Goal: Navigation & Orientation: Find specific page/section

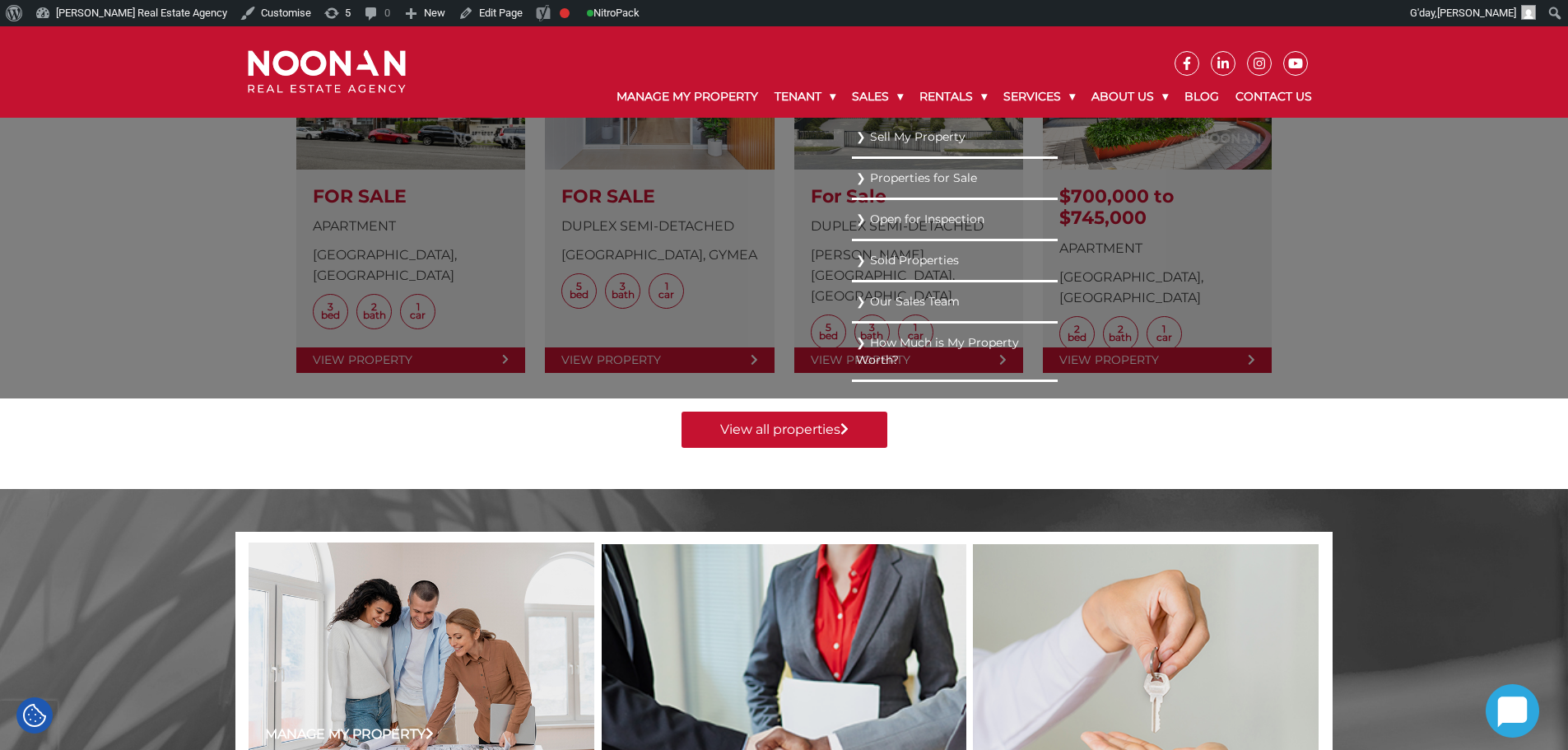
scroll to position [329, 0]
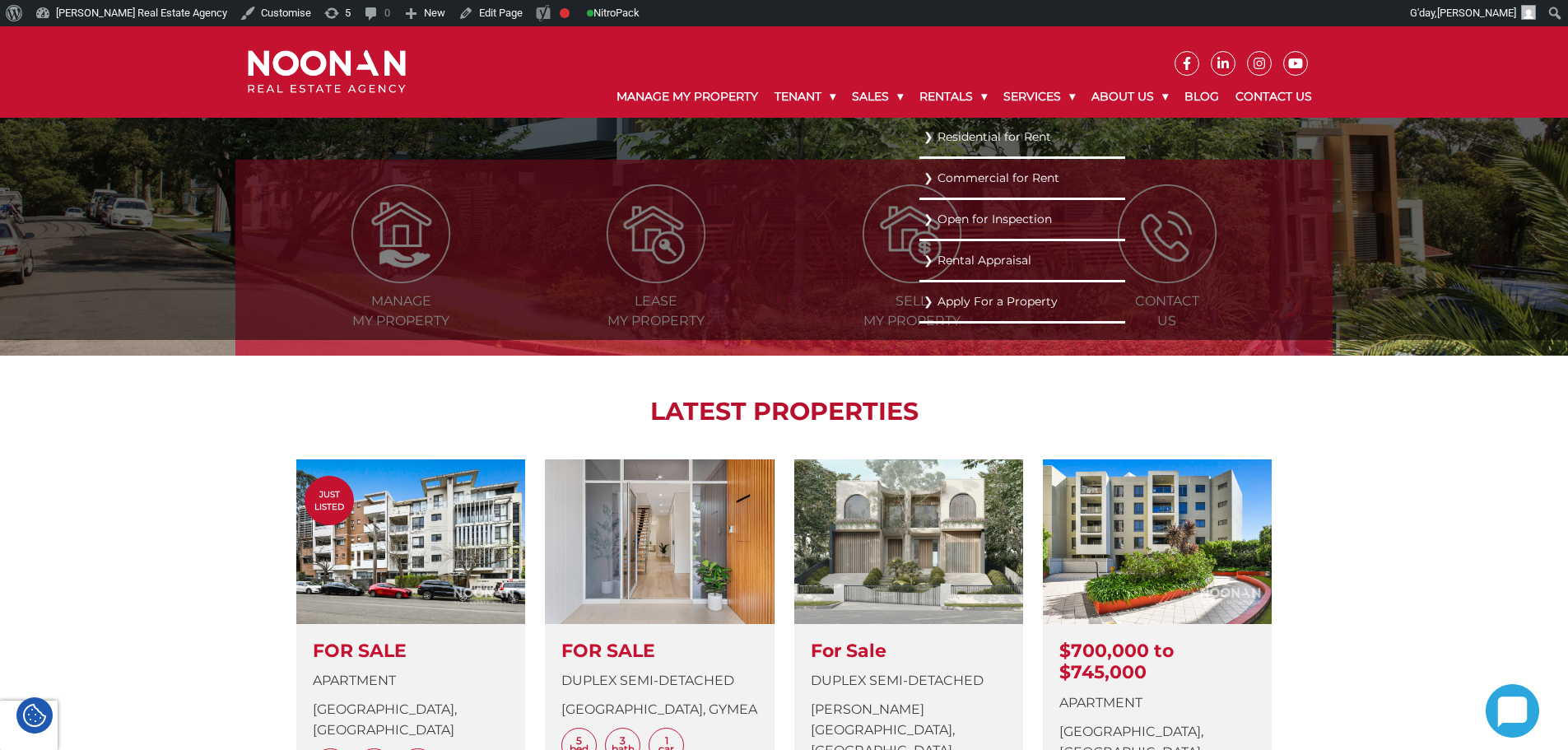
click at [965, 133] on link "Residential for Rent" at bounding box center [1022, 137] width 198 height 23
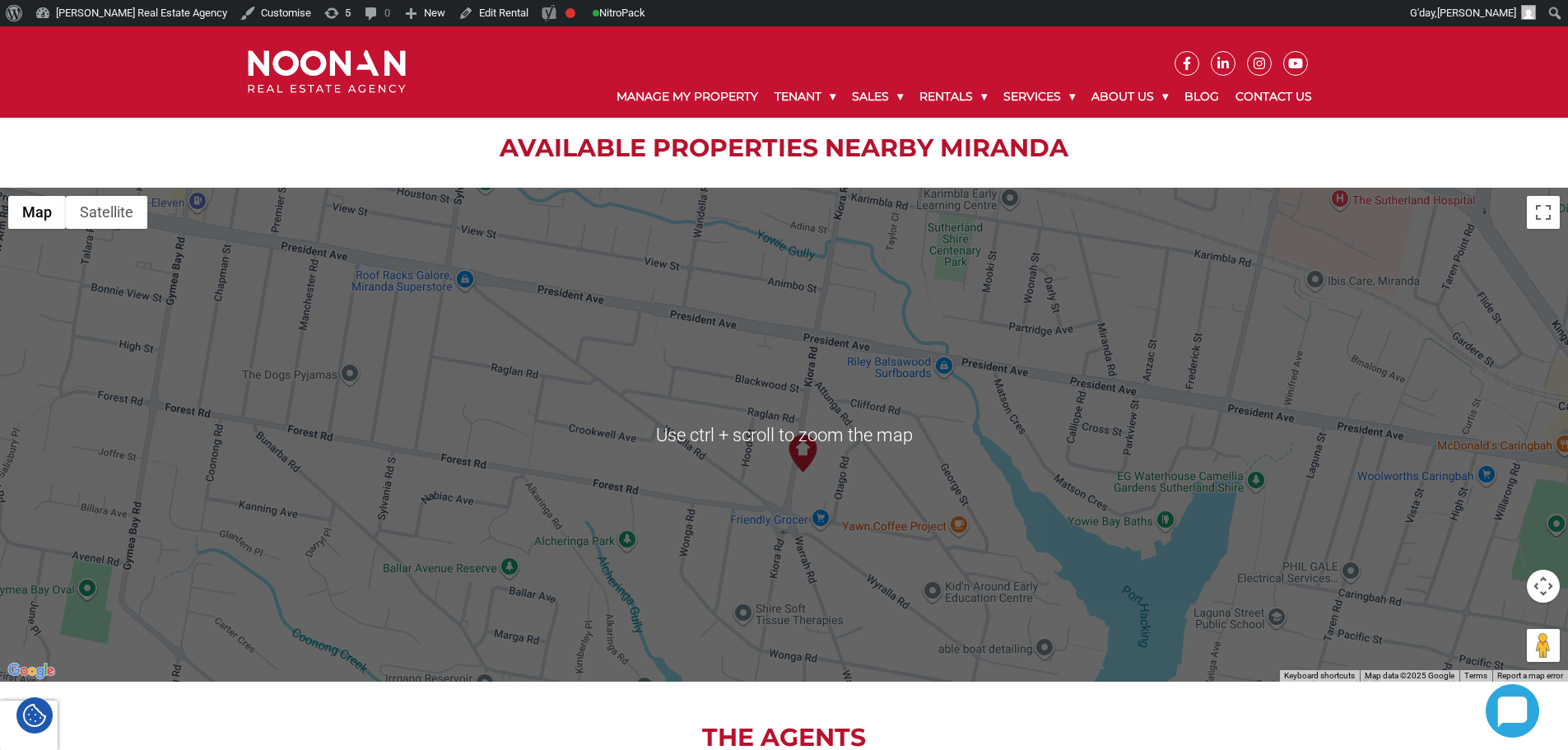
scroll to position [2058, 0]
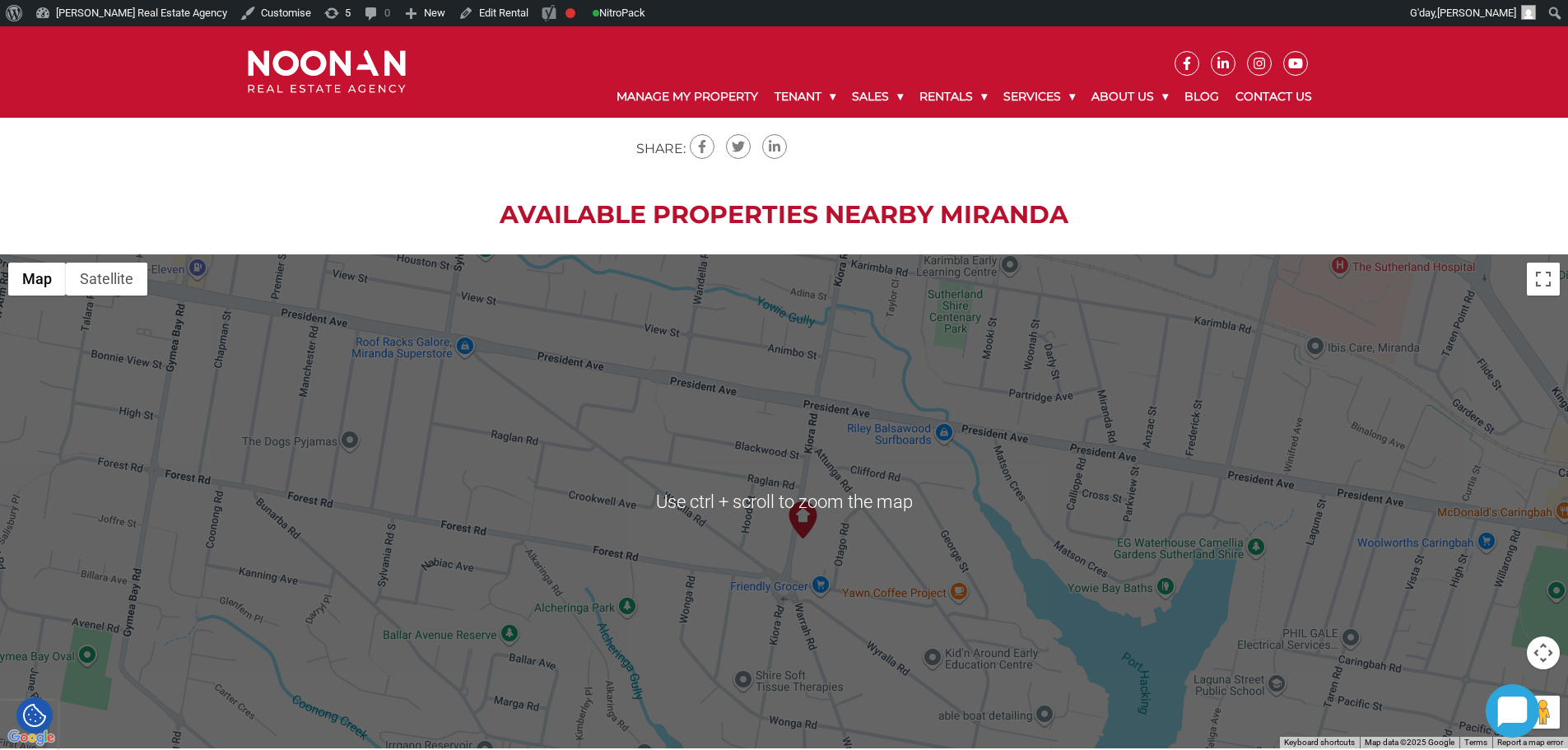
click at [1304, 200] on h2 "Available Properties Nearby MIRANDA" at bounding box center [784, 215] width 1568 height 29
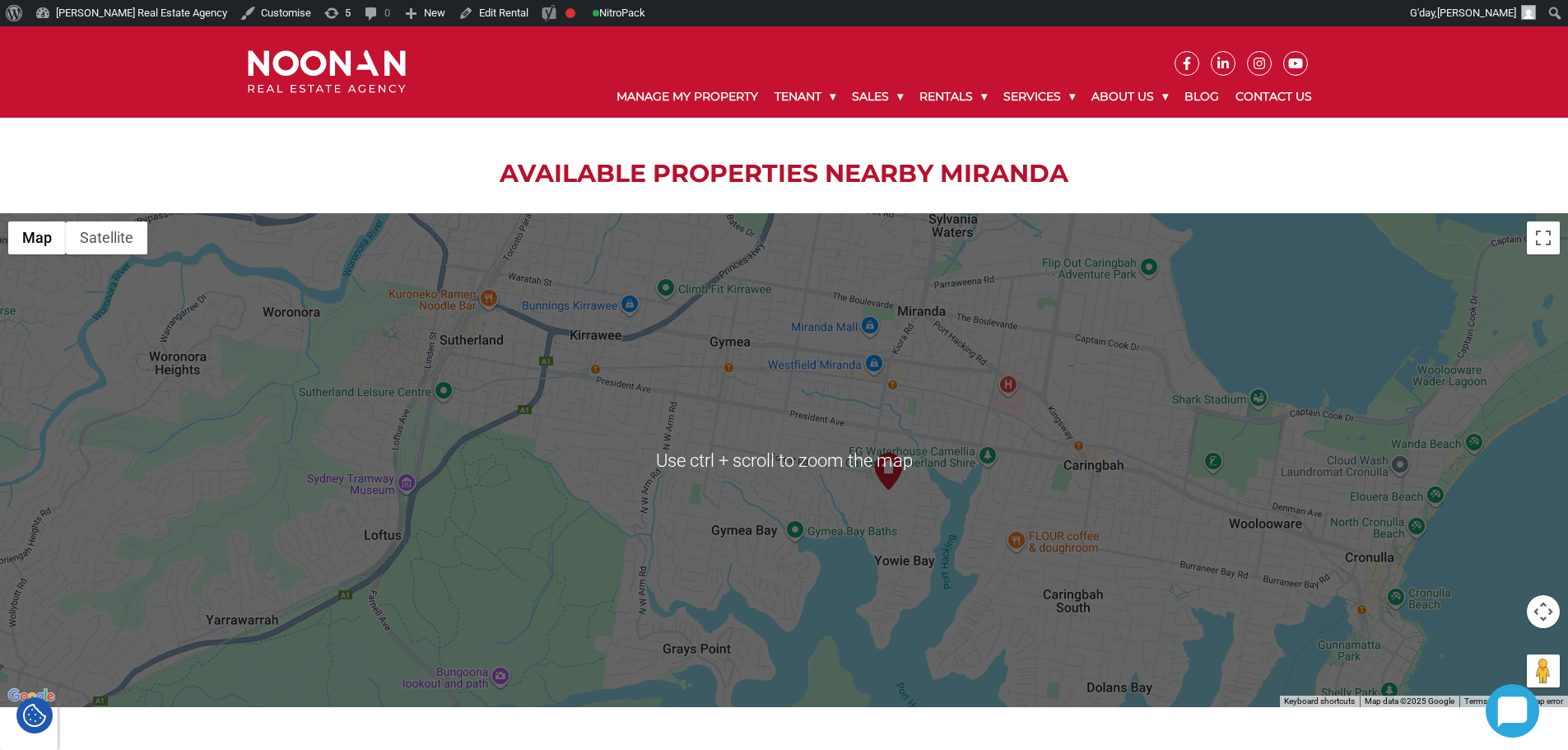
scroll to position [2140, 0]
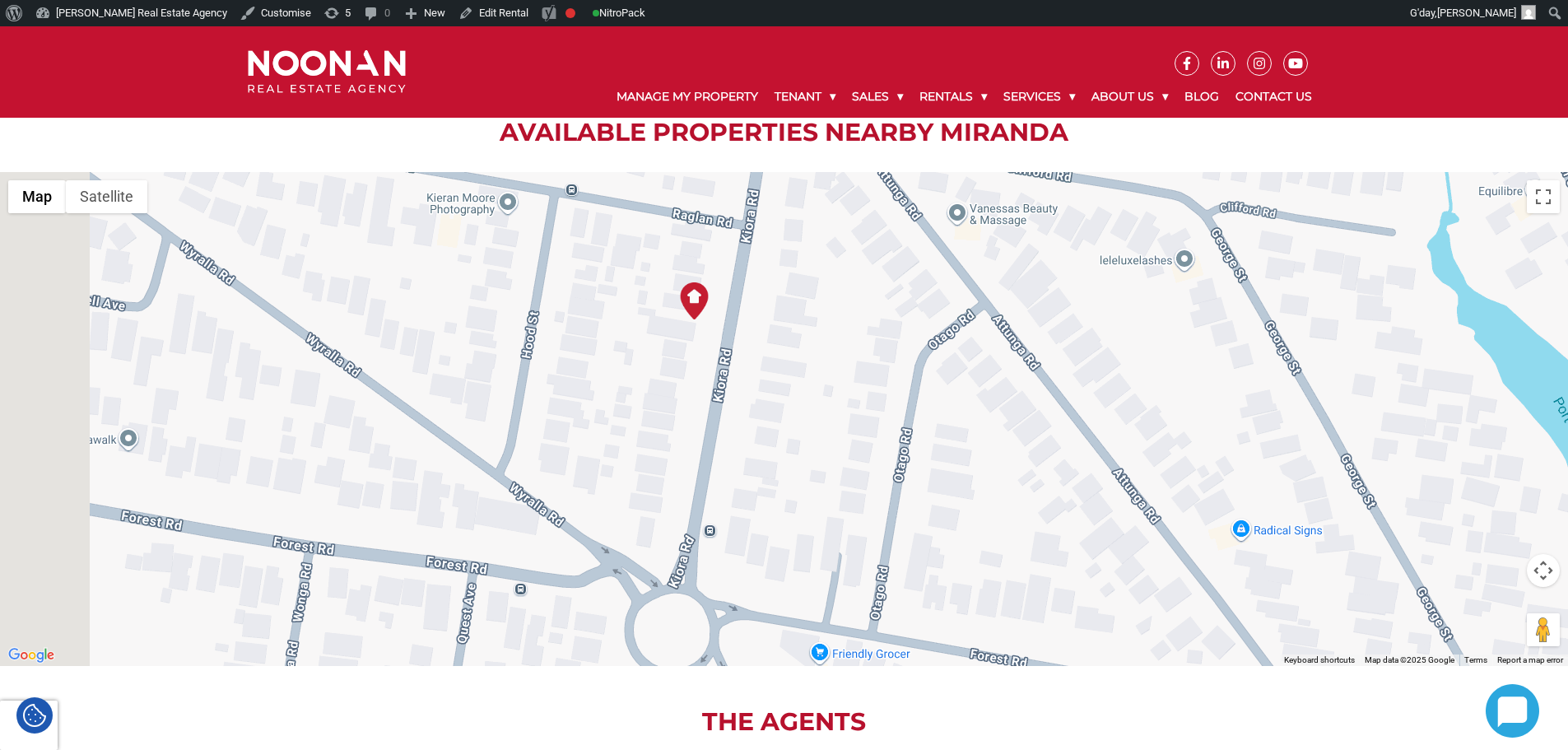
drag, startPoint x: 643, startPoint y: 264, endPoint x: 772, endPoint y: 347, distance: 153.4
click at [782, 352] on div at bounding box center [784, 419] width 1568 height 494
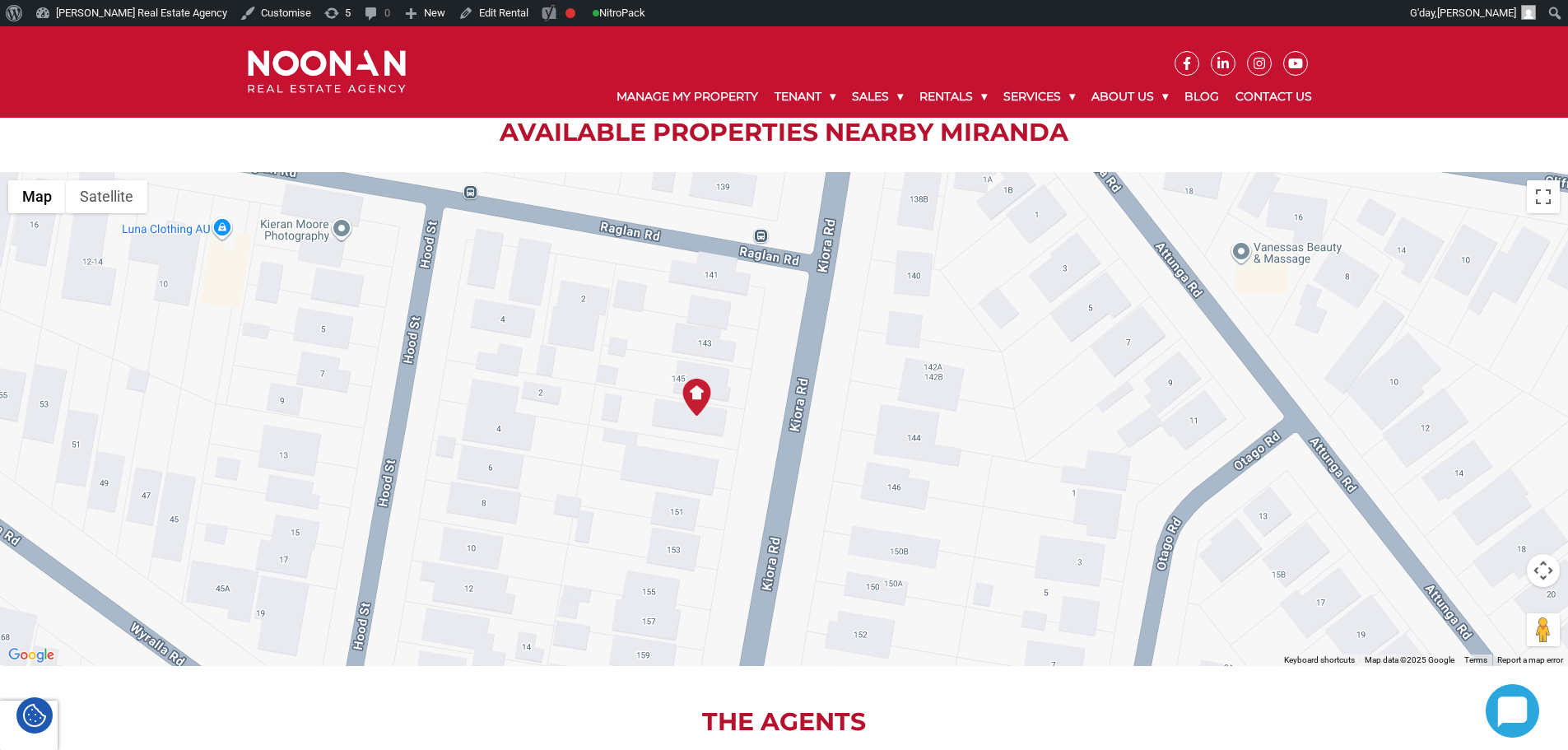
drag, startPoint x: 752, startPoint y: 355, endPoint x: 752, endPoint y: 371, distance: 16.0
click at [752, 371] on div at bounding box center [784, 419] width 1568 height 494
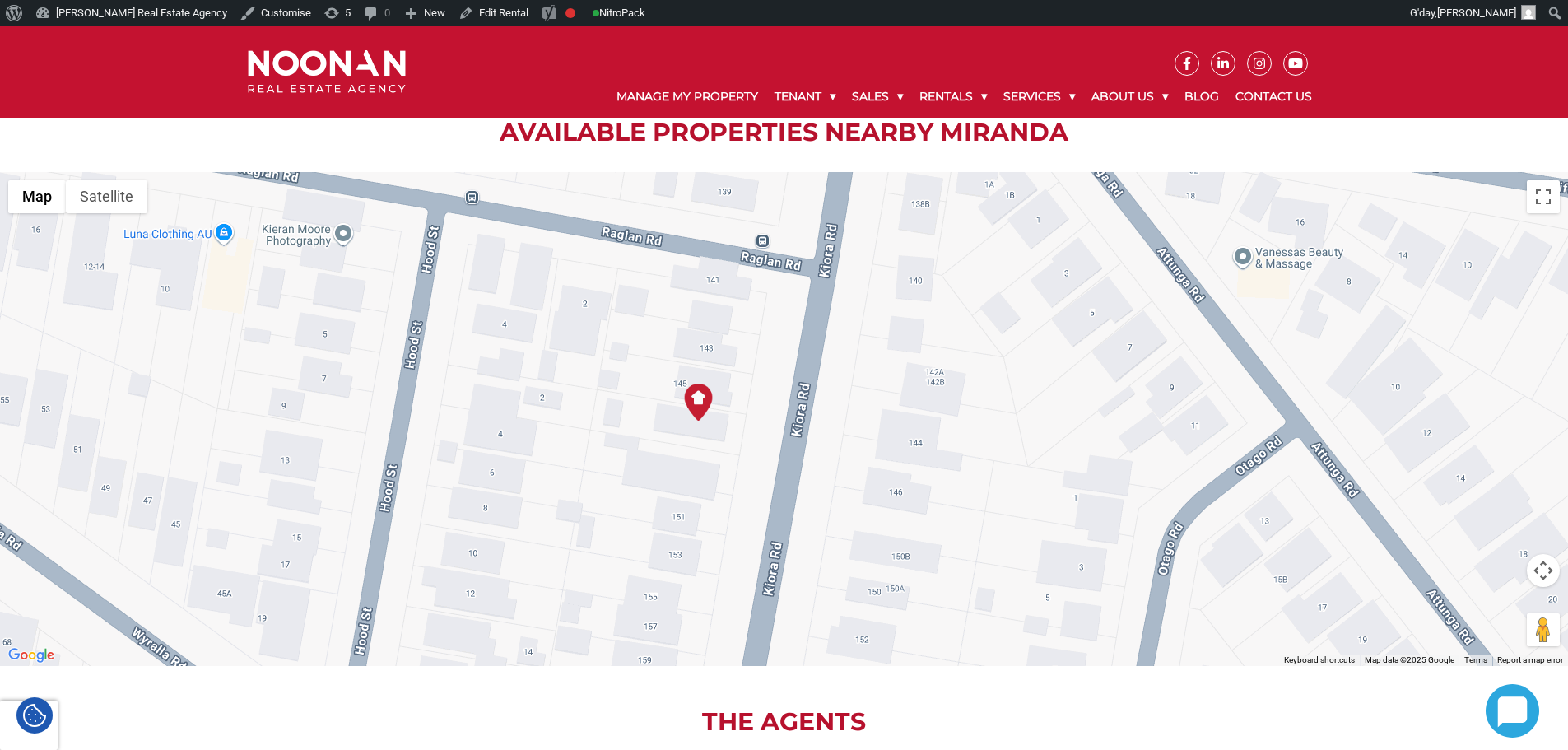
click at [700, 384] on img at bounding box center [697, 402] width 37 height 37
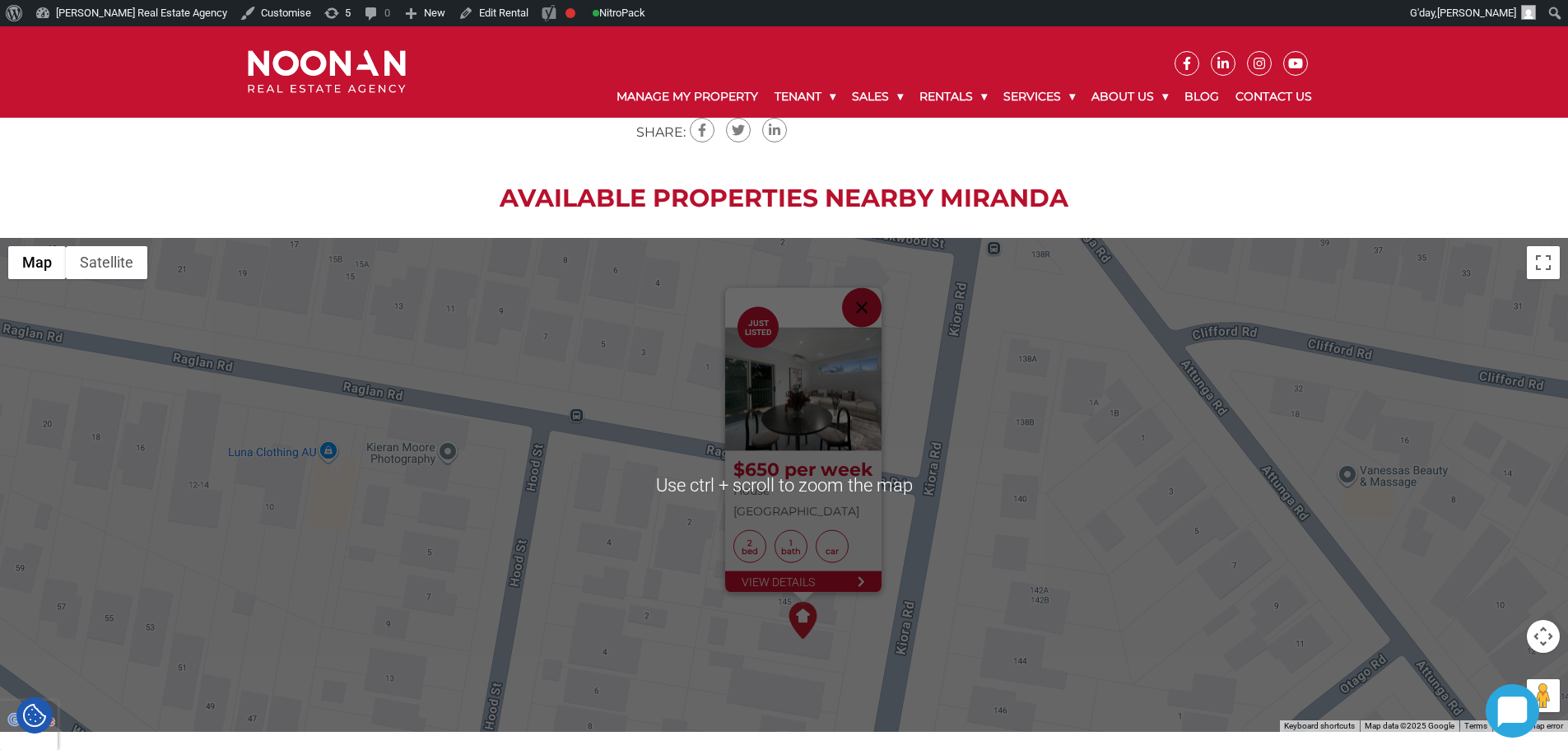
scroll to position [2058, 0]
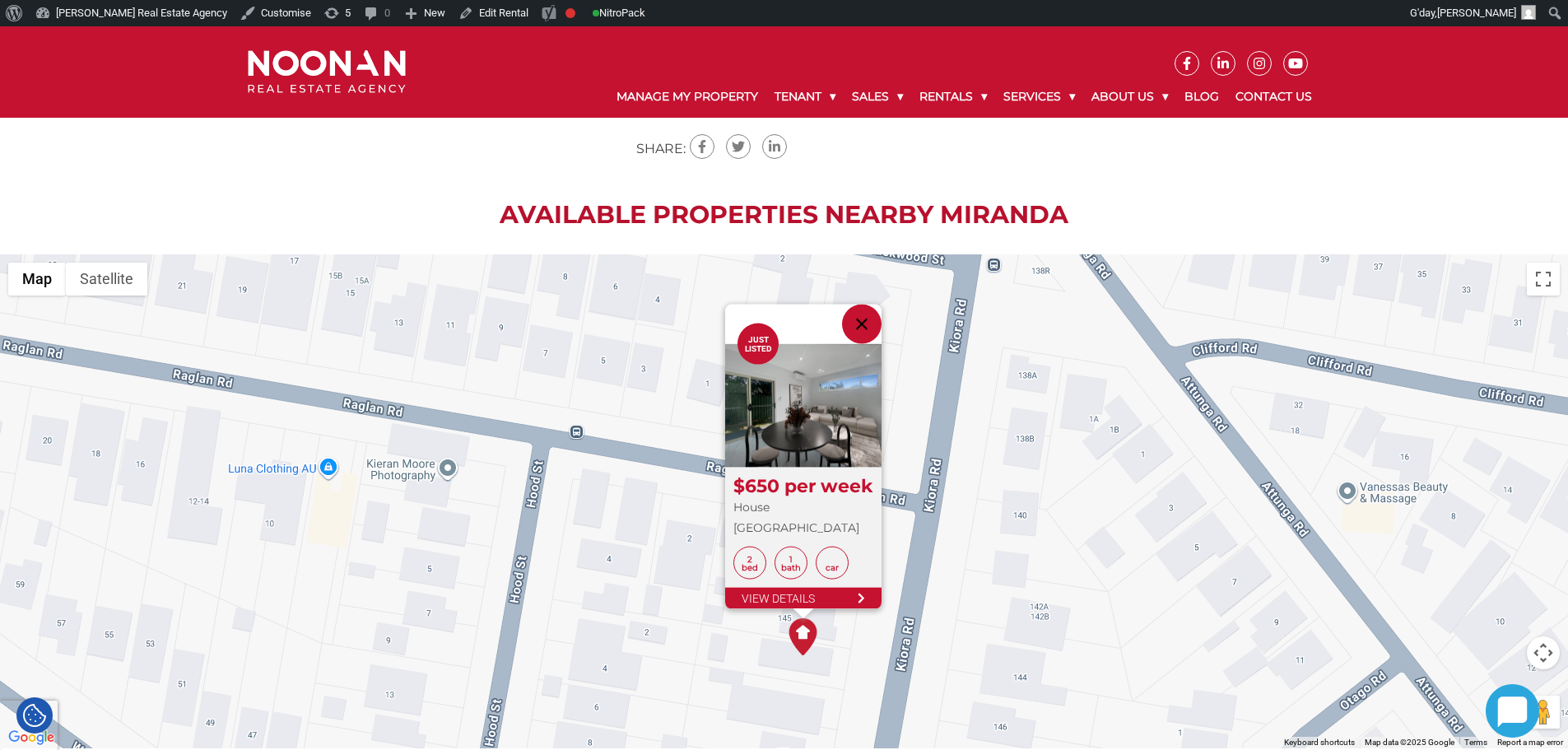
drag, startPoint x: 818, startPoint y: 195, endPoint x: 884, endPoint y: 195, distance: 66.0
click at [882, 200] on h2 "Available Properties Nearby MIRANDA" at bounding box center [784, 215] width 1568 height 29
click at [884, 200] on h2 "Available Properties Nearby MIRANDA" at bounding box center [784, 215] width 1568 height 29
click at [379, 200] on h2 "Available Properties Nearby MIRANDA" at bounding box center [784, 215] width 1568 height 29
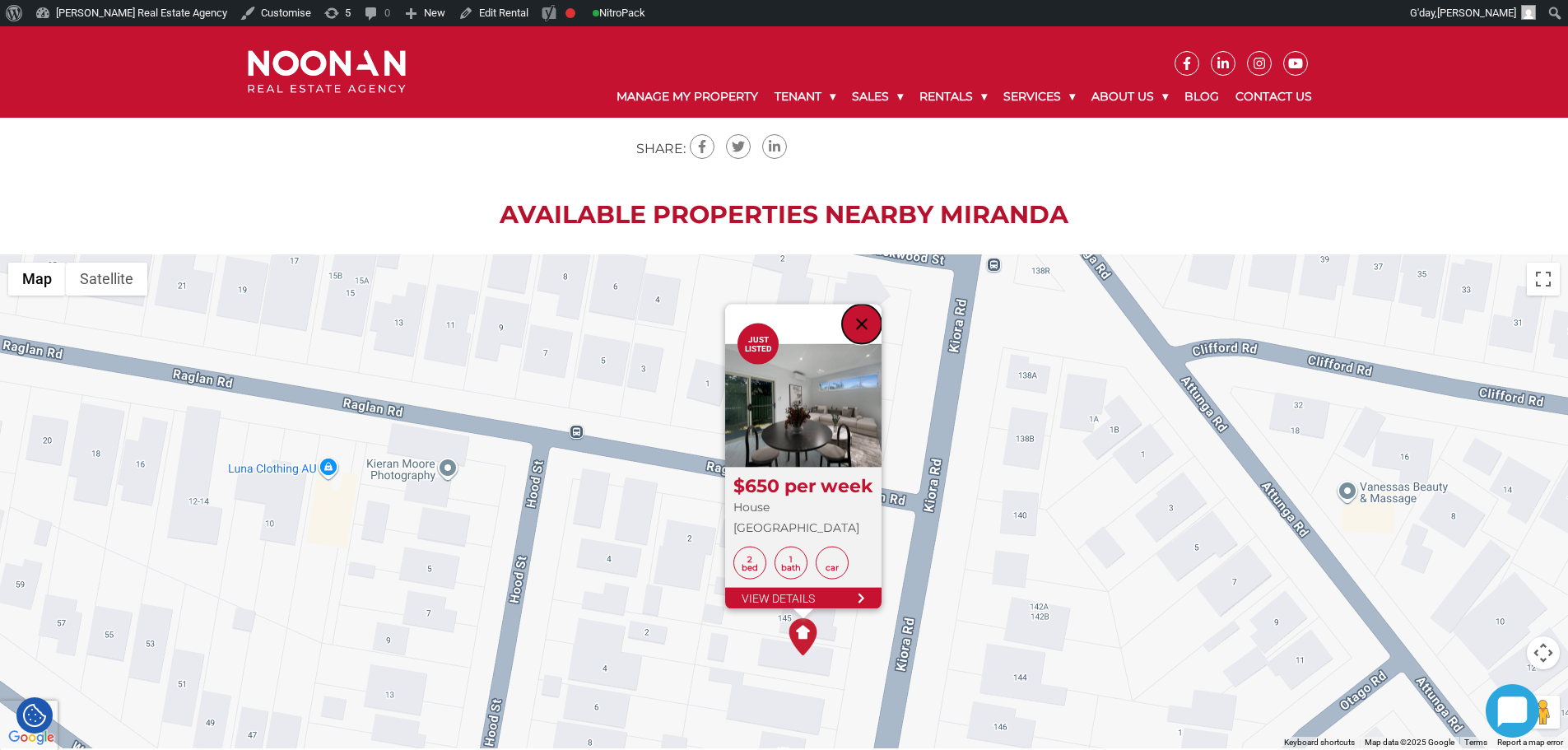
click at [863, 305] on button "Close" at bounding box center [862, 325] width 40 height 40
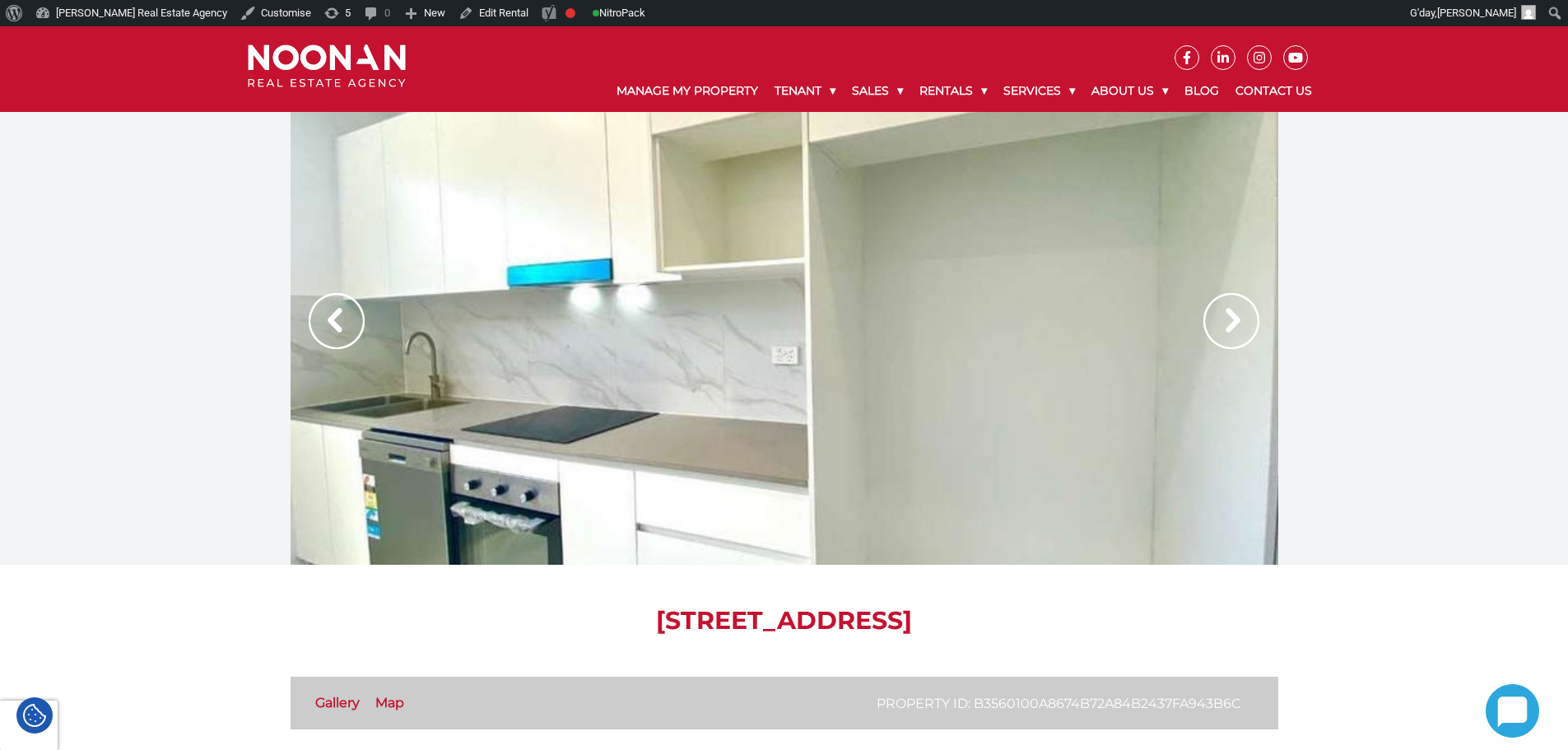
scroll to position [0, 0]
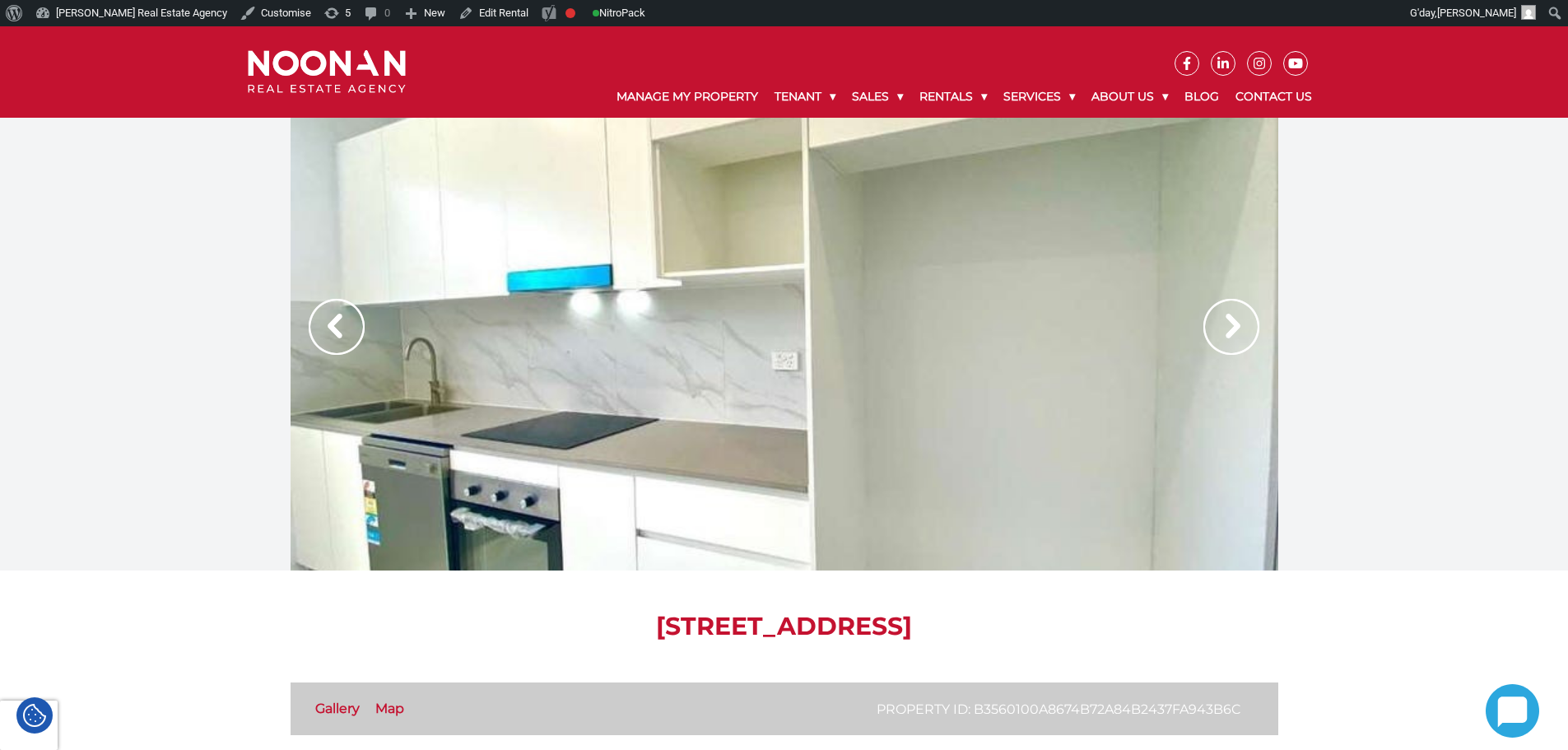
click at [1216, 302] on img at bounding box center [1231, 327] width 56 height 56
click at [1231, 325] on img at bounding box center [1231, 327] width 56 height 56
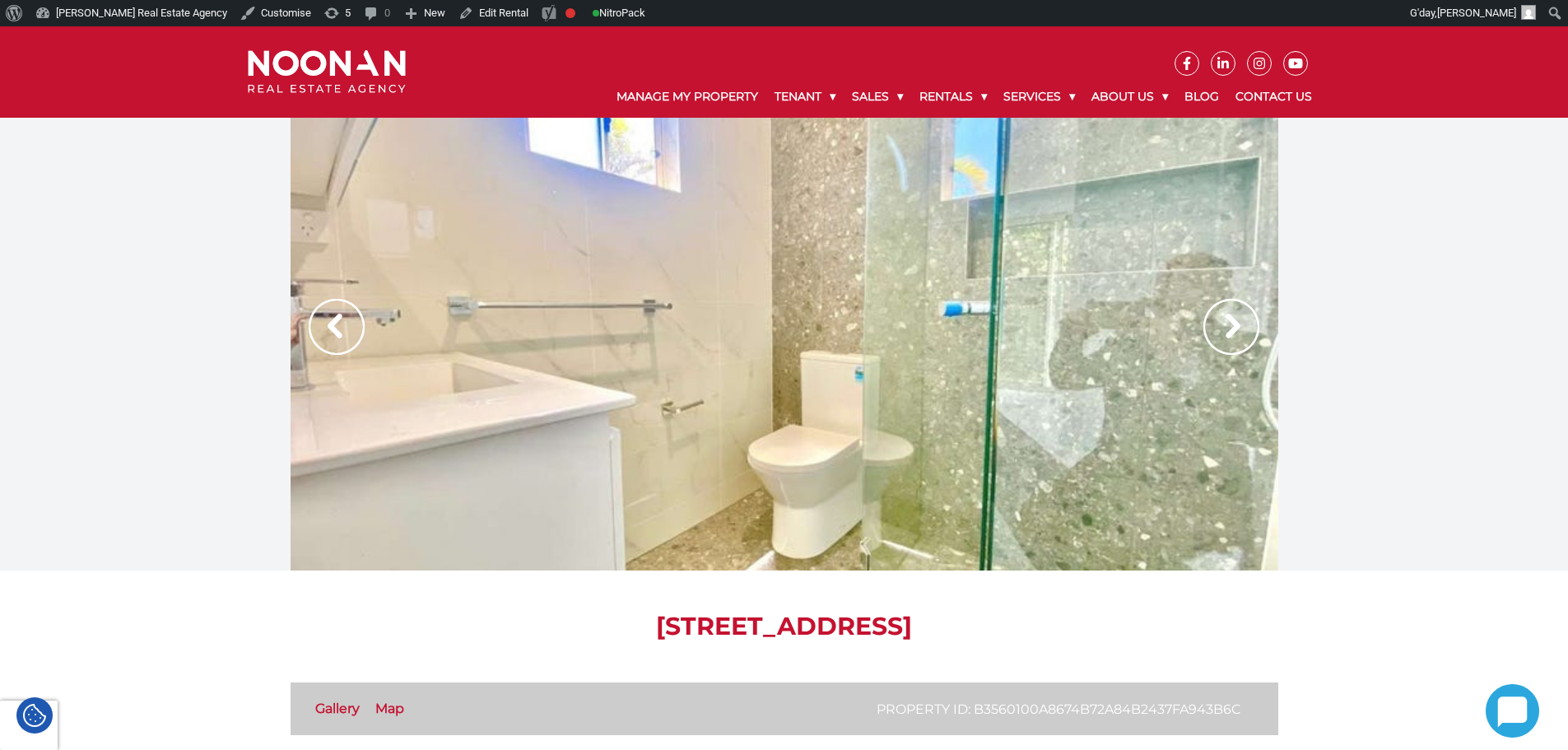
click at [1214, 354] on img at bounding box center [1231, 327] width 56 height 56
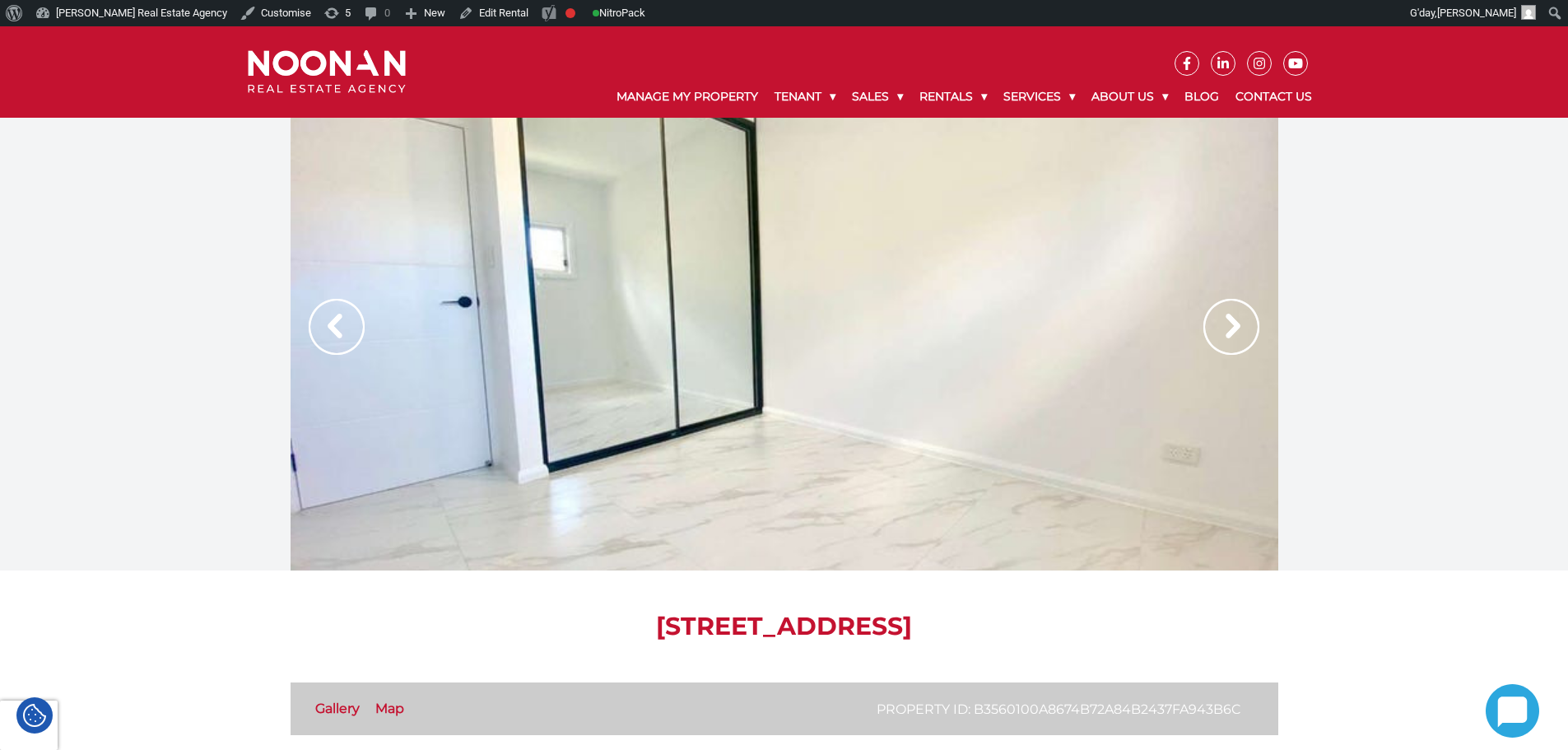
click at [1236, 320] on img at bounding box center [1231, 327] width 56 height 56
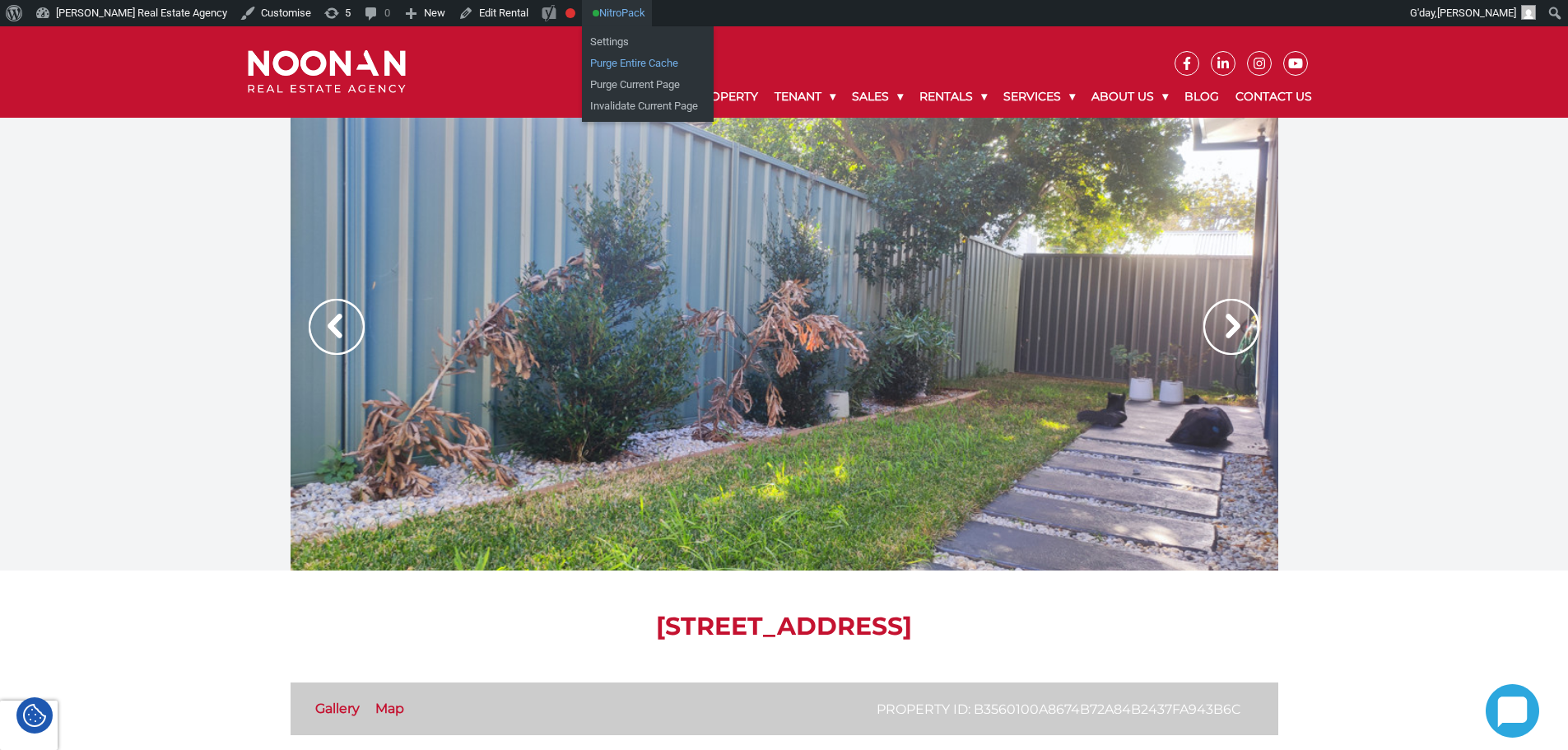
click at [582, 66] on link "Purge Entire Cache" at bounding box center [648, 63] width 132 height 22
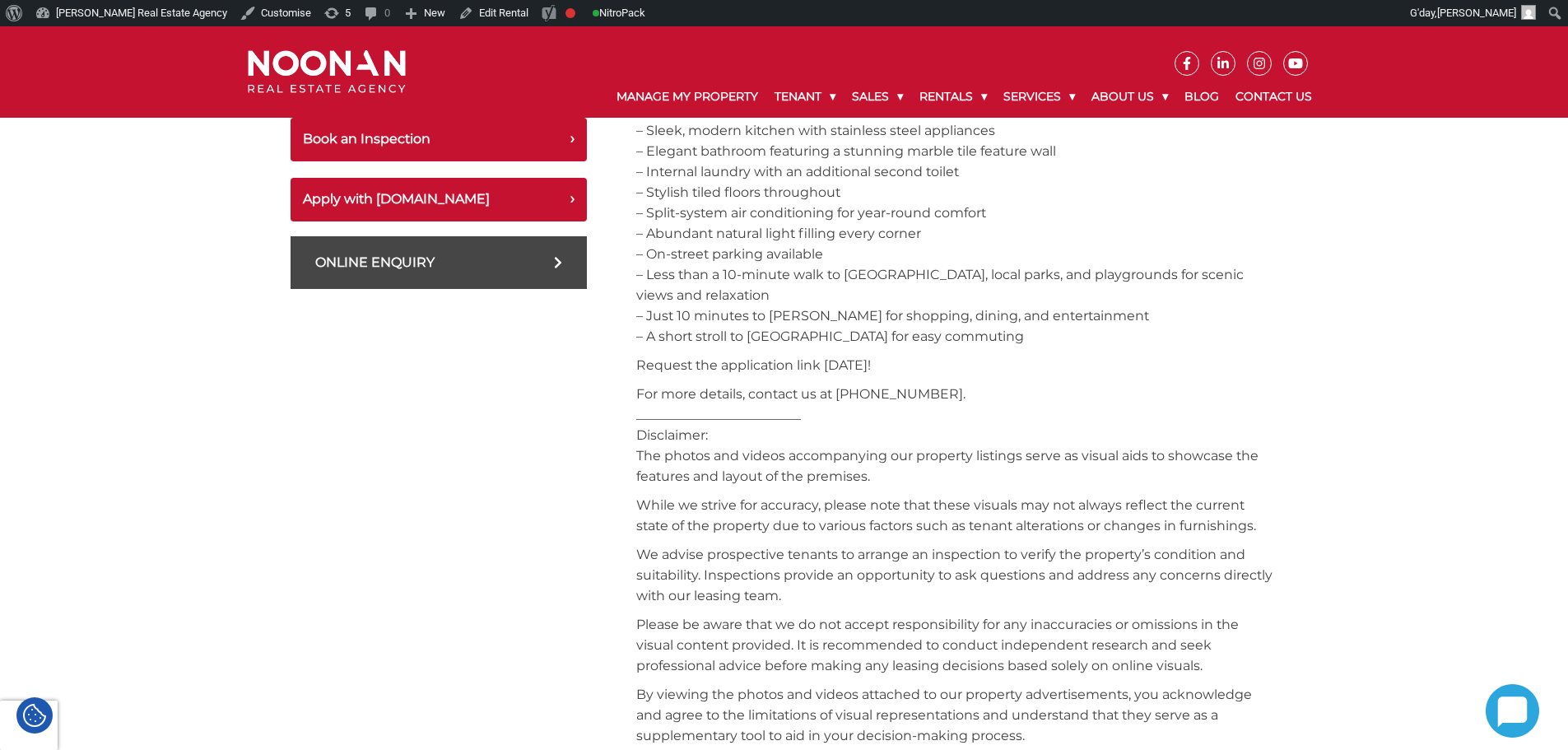
scroll to position [1070, 0]
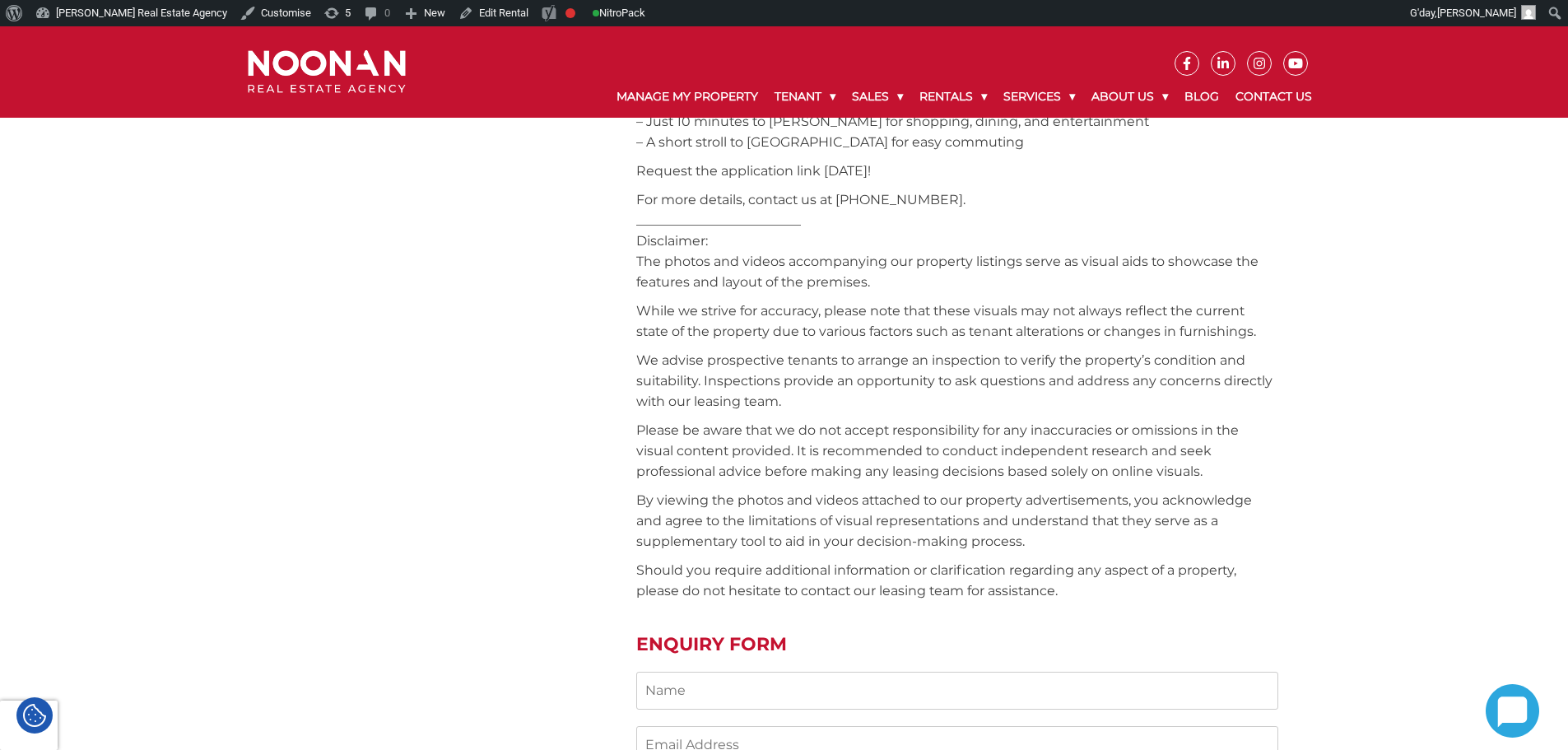
drag, startPoint x: 819, startPoint y: 462, endPoint x: 805, endPoint y: 461, distance: 14.0
click at [818, 462] on div "Stylish Modern Residence - Minutes from [PERSON_NAME], Train, Parks & Marina Ne…" at bounding box center [957, 381] width 642 height 1532
